Goal: Information Seeking & Learning: Learn about a topic

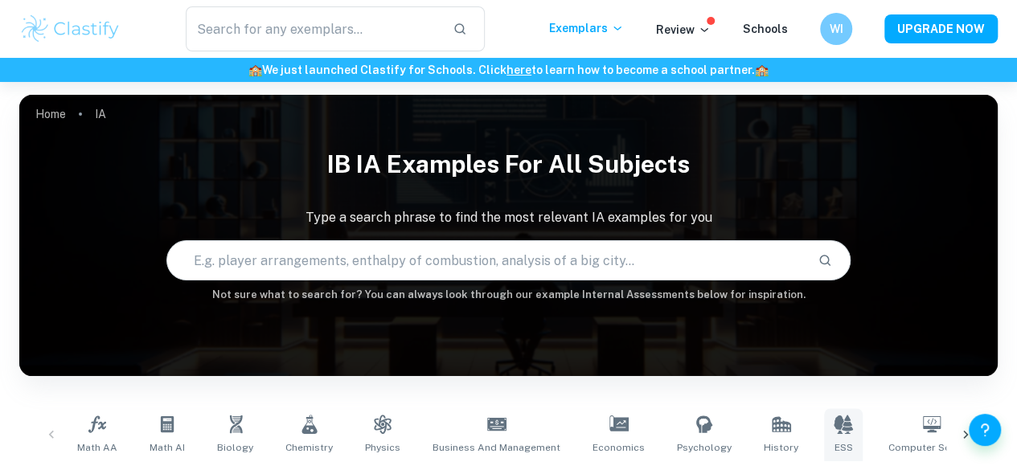
click at [824, 438] on link "ESS" at bounding box center [843, 434] width 39 height 53
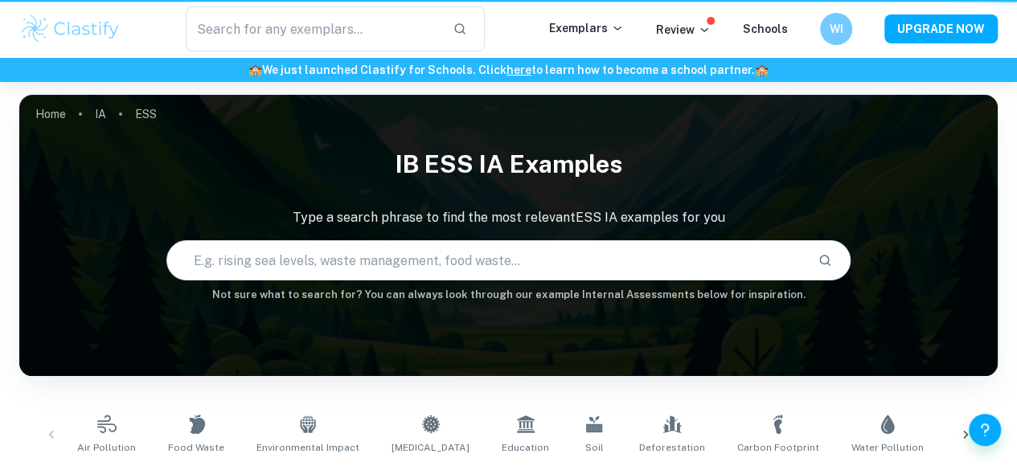
type input "ESS"
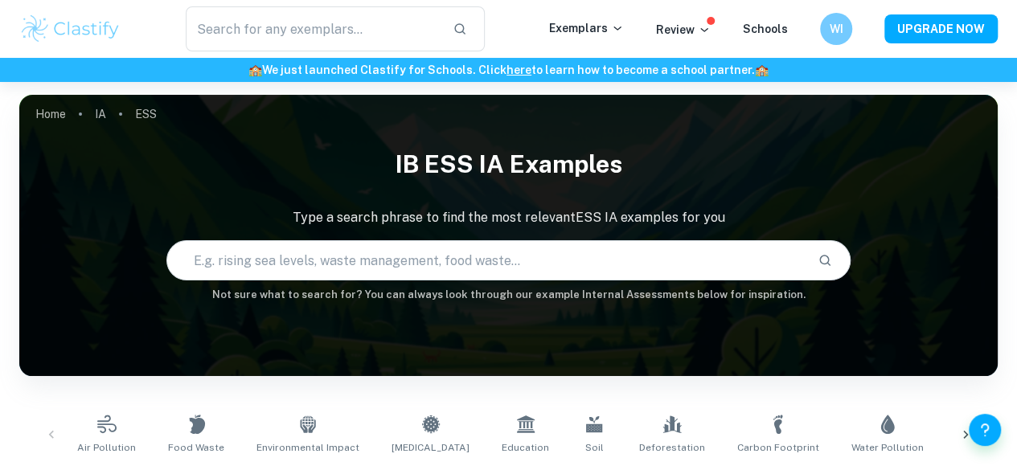
click at [608, 265] on input "text" at bounding box center [486, 260] width 638 height 45
paste input "nvestigating the rate of photosynthesis on an aquatic plant in the context of l…"
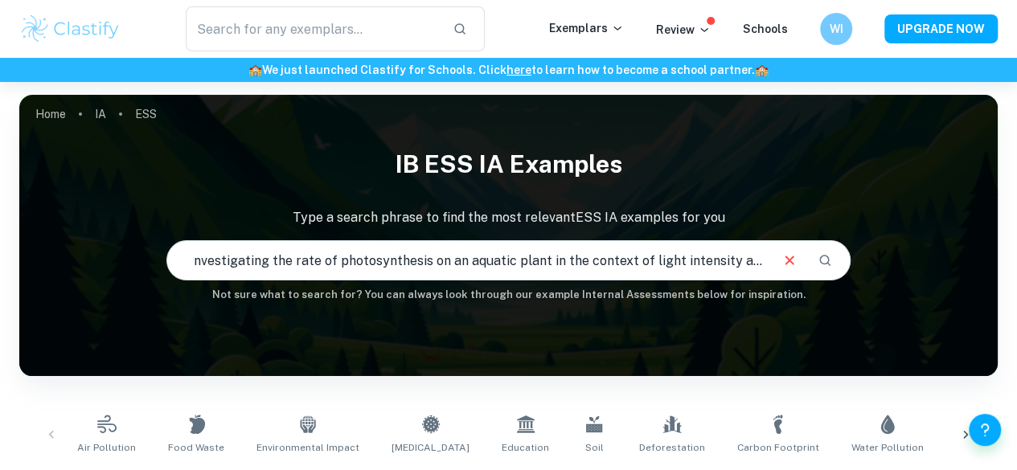
scroll to position [0, 49]
type input "nvestigating the rate of photosynthesis on an aquatic plant in the context of l…"
